Goal: Task Accomplishment & Management: Complete application form

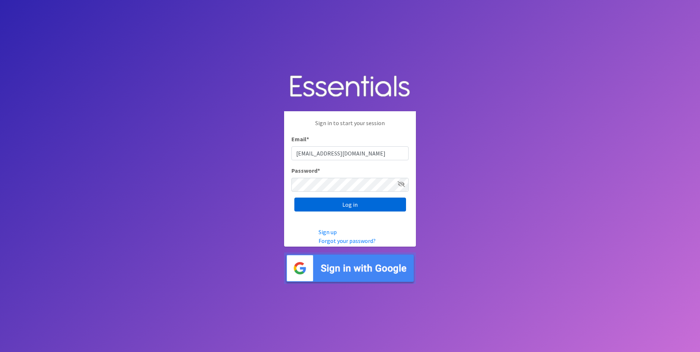
type input "[EMAIL_ADDRESS][DOMAIN_NAME]"
click at [368, 206] on input "Log in" at bounding box center [351, 205] width 112 height 14
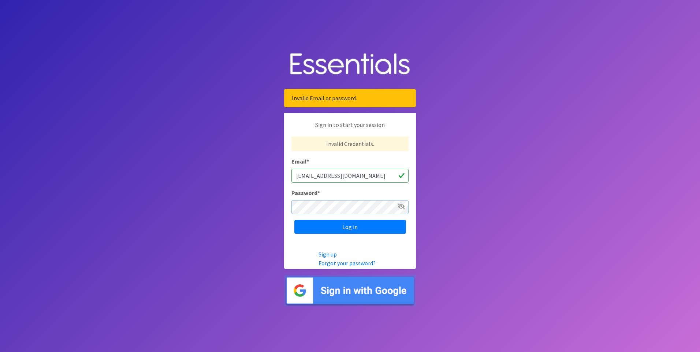
click at [295, 220] on input "Log in" at bounding box center [351, 227] width 112 height 14
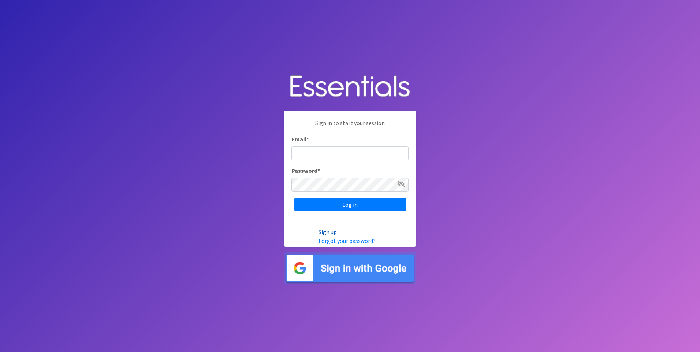
click at [327, 230] on link "Sign up" at bounding box center [328, 232] width 18 height 7
click at [323, 204] on input "Log in" at bounding box center [351, 205] width 112 height 14
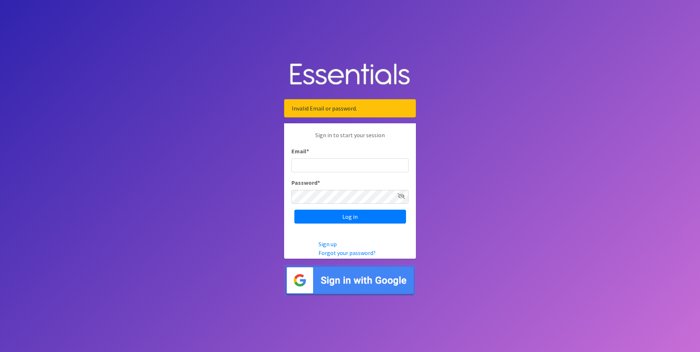
click at [404, 194] on icon at bounding box center [401, 196] width 7 height 6
click at [309, 166] on input "Email *" at bounding box center [350, 166] width 117 height 14
type input "[EMAIL_ADDRESS][DOMAIN_NAME]"
click at [314, 215] on input "Log in" at bounding box center [351, 217] width 112 height 14
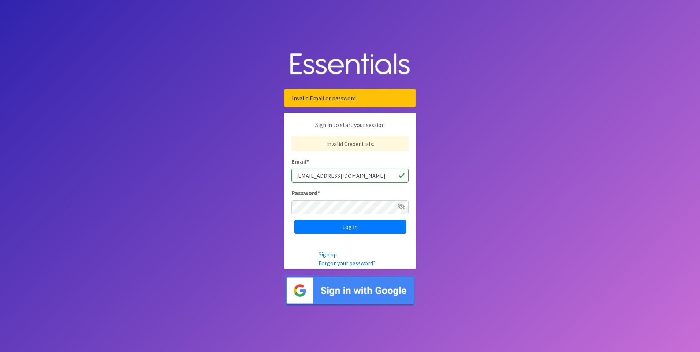
click at [334, 175] on input "[EMAIL_ADDRESS][DOMAIN_NAME]" at bounding box center [350, 176] width 117 height 14
type input "[EMAIL_ADDRESS][DOMAIN_NAME]"
click at [404, 205] on icon at bounding box center [401, 207] width 7 height 6
click at [358, 225] on input "Log in" at bounding box center [351, 227] width 112 height 14
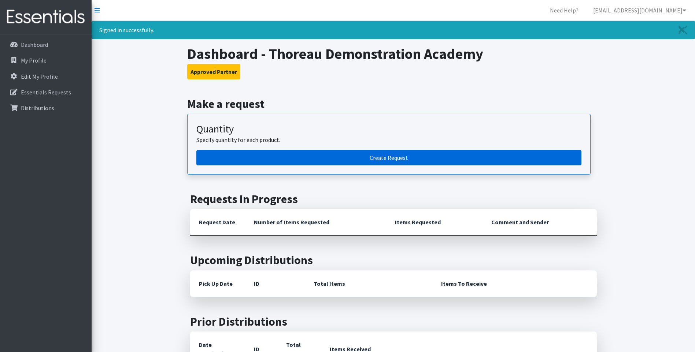
click at [369, 162] on link "Create Request" at bounding box center [388, 157] width 385 height 15
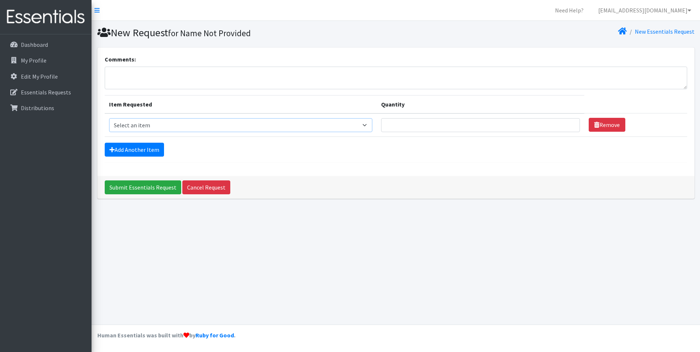
click at [370, 126] on select "Select an item Liners (Pack of 100) Makeup Bag (25) Pads 1 (Pack of 25) Pads 2 …" at bounding box center [241, 125] width 264 height 14
select select "13585"
click at [109, 118] on select "Select an item Liners (Pack of 100) Makeup Bag (25) Pads 1 (Pack of 25) Pads 2 …" at bounding box center [241, 125] width 264 height 14
click at [138, 186] on input "Submit Essentials Request" at bounding box center [143, 188] width 77 height 14
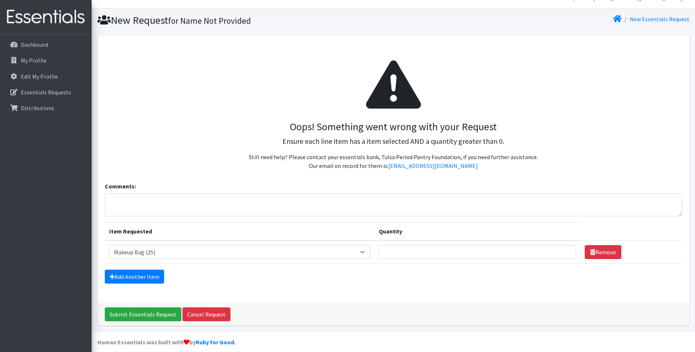
scroll to position [19, 0]
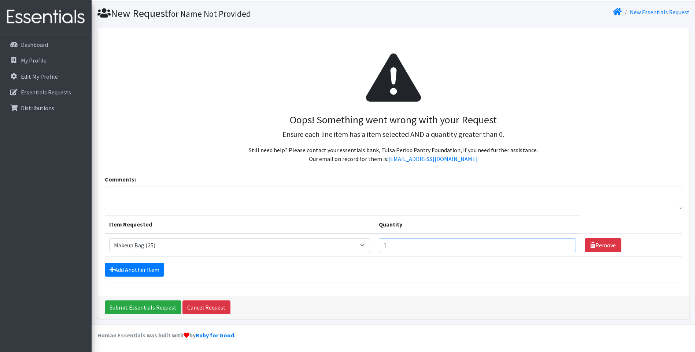
type input "1"
click at [563, 246] on input "1" at bounding box center [477, 245] width 197 height 14
click at [131, 306] on input "Submit Essentials Request" at bounding box center [143, 308] width 77 height 14
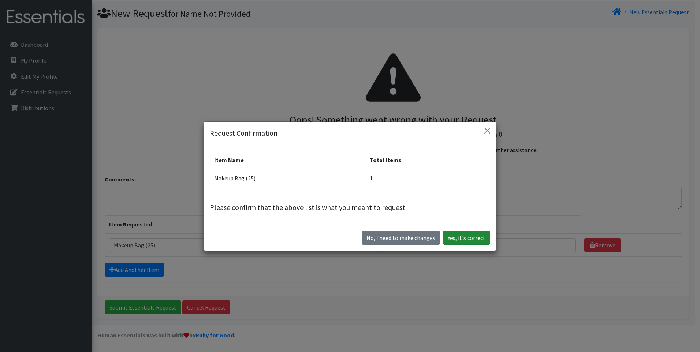
click at [475, 241] on button "Yes, it's correct" at bounding box center [466, 238] width 47 height 14
